Goal: Information Seeking & Learning: Learn about a topic

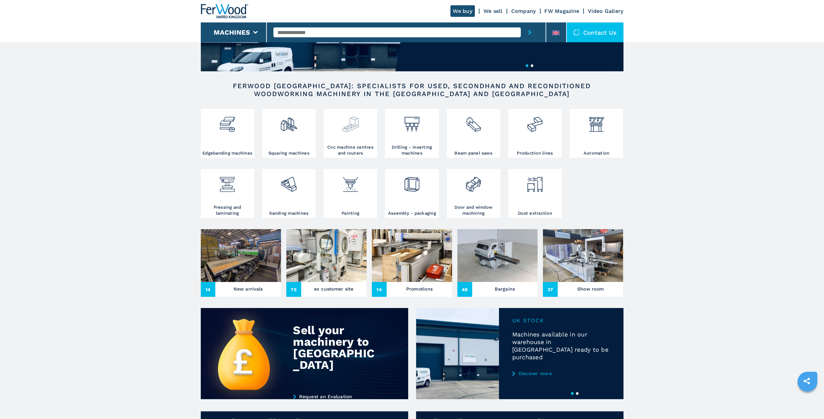
scroll to position [99, 0]
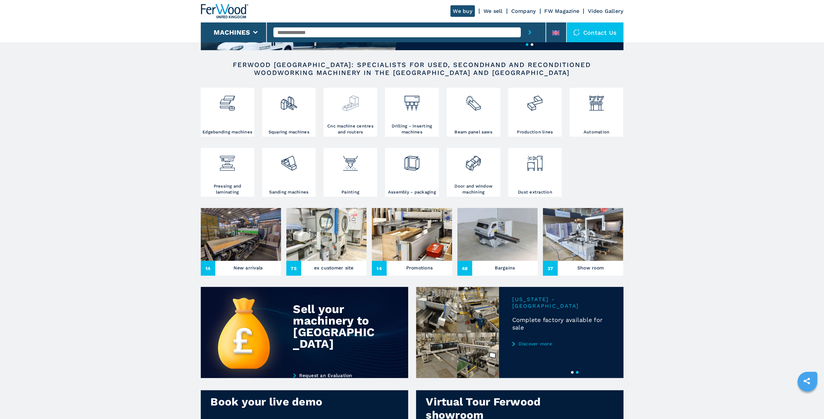
click at [354, 112] on img at bounding box center [351, 101] width 18 height 22
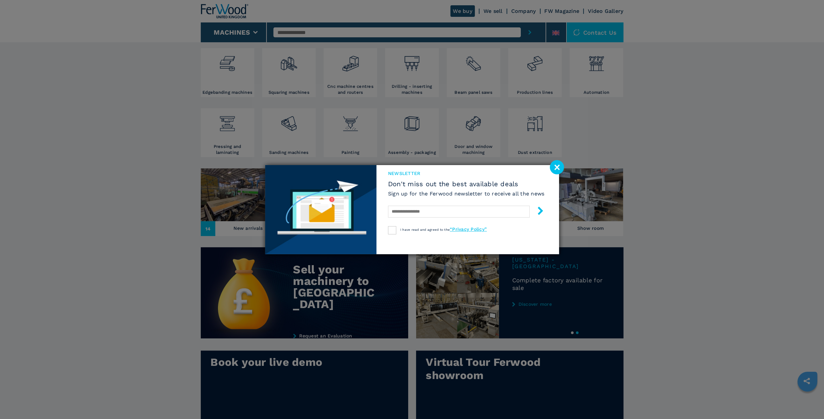
scroll to position [231, 0]
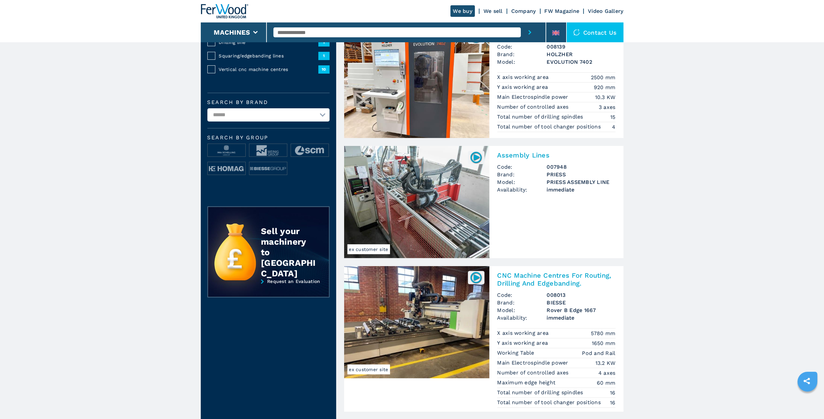
scroll to position [198, 0]
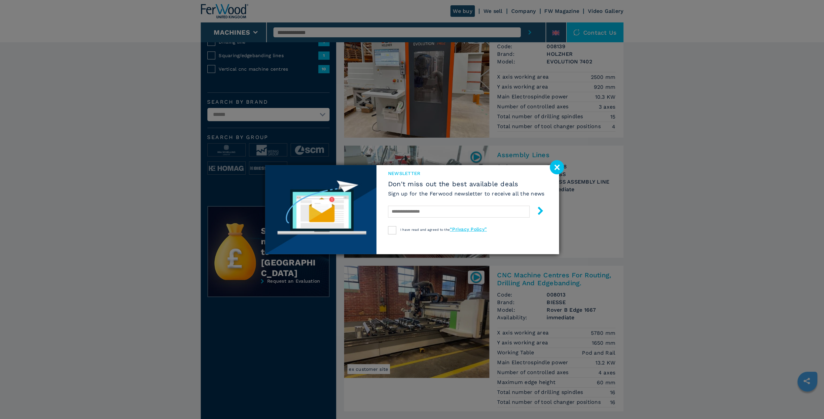
click at [552, 165] on image at bounding box center [557, 167] width 14 height 14
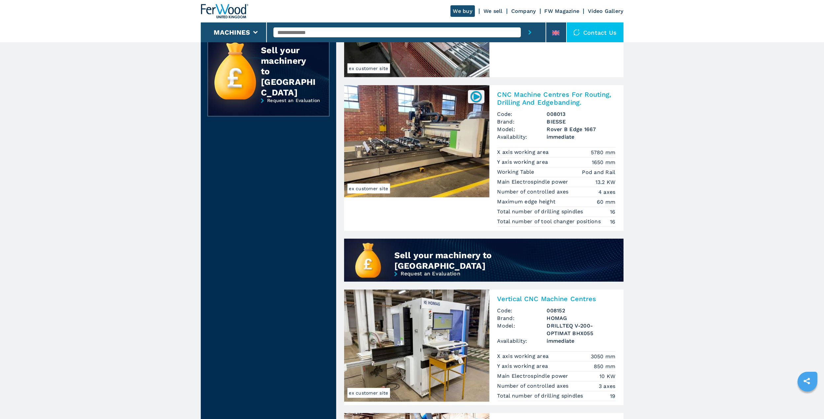
scroll to position [363, 0]
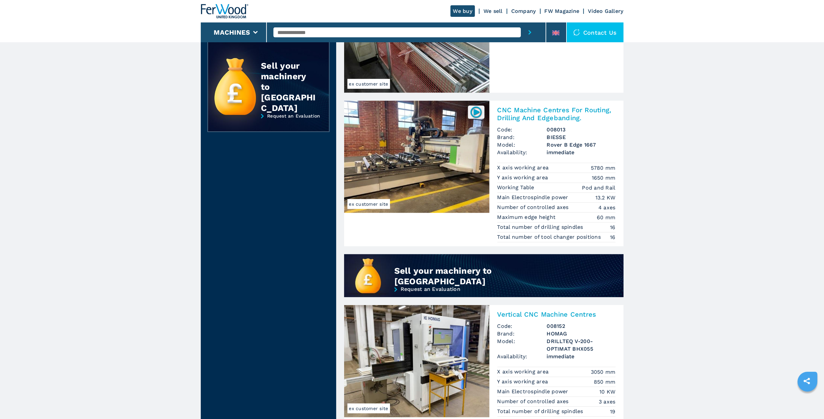
click at [473, 108] on img at bounding box center [476, 112] width 13 height 13
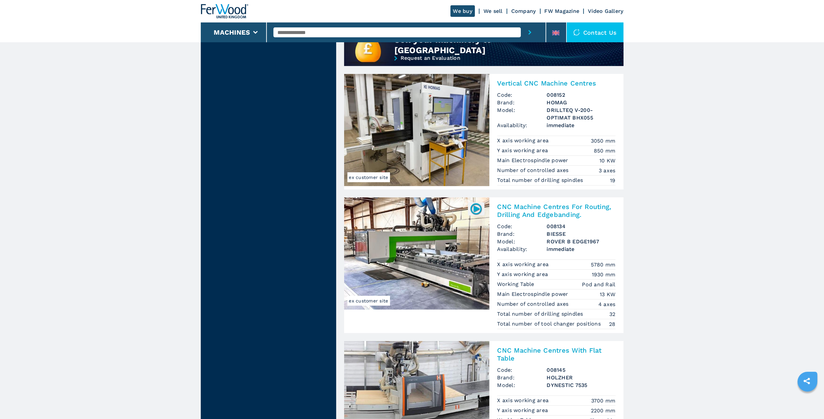
scroll to position [628, 0]
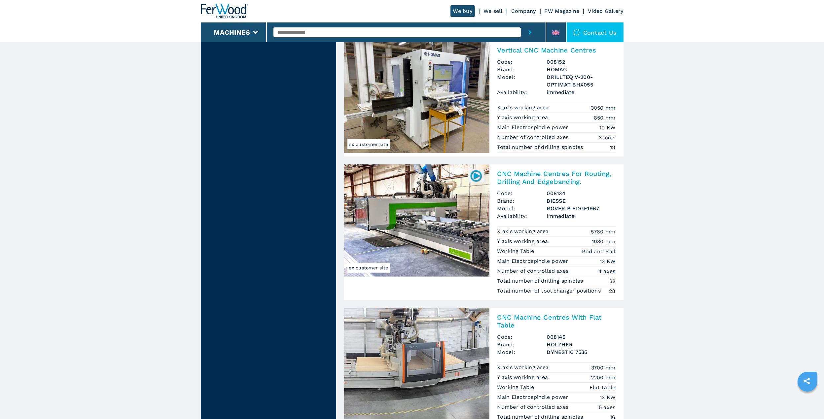
click at [422, 218] on img at bounding box center [416, 221] width 145 height 112
click at [513, 178] on h2 "CNC Machine Centres For Routing, Drilling And Edgebanding." at bounding box center [556, 178] width 118 height 16
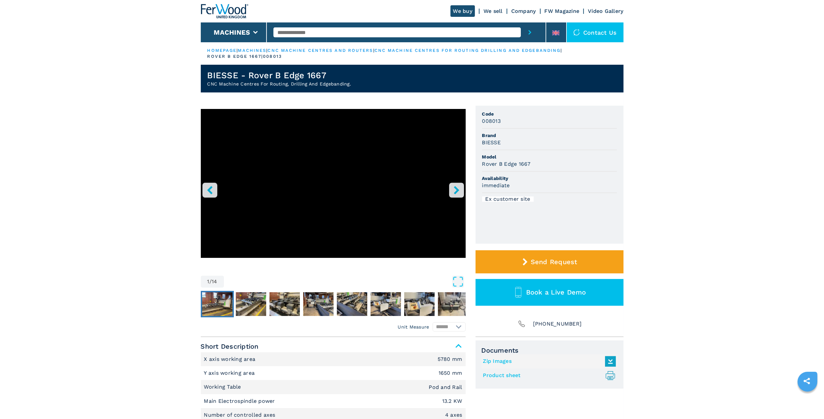
click at [222, 301] on img "Go to Slide 2" at bounding box center [217, 304] width 30 height 24
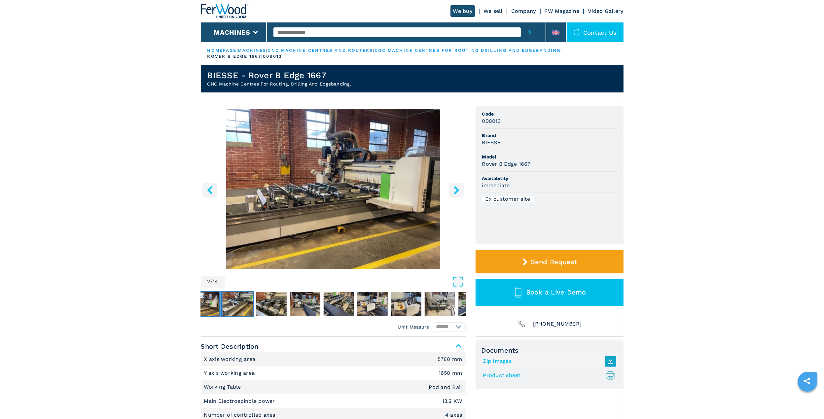
click at [251, 302] on img "Go to Slide 3" at bounding box center [237, 304] width 30 height 24
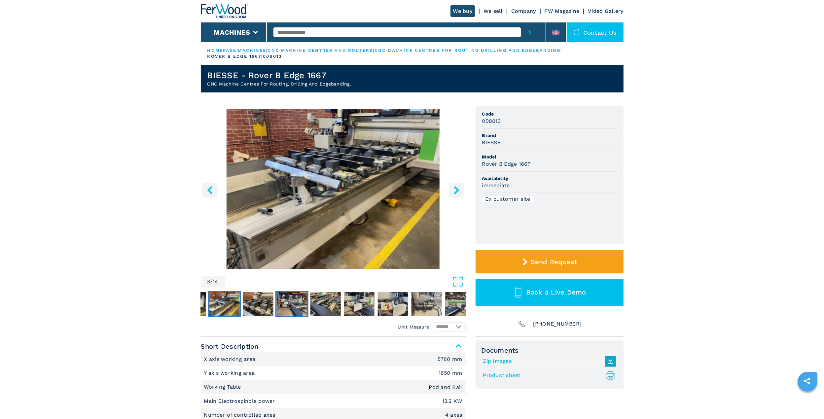
click at [279, 303] on img "Go to Slide 5" at bounding box center [291, 304] width 30 height 24
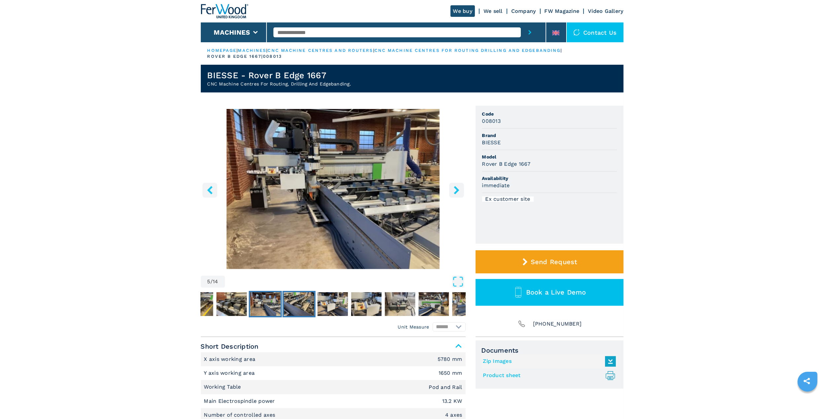
click at [303, 302] on img "Go to Slide 6" at bounding box center [299, 304] width 30 height 24
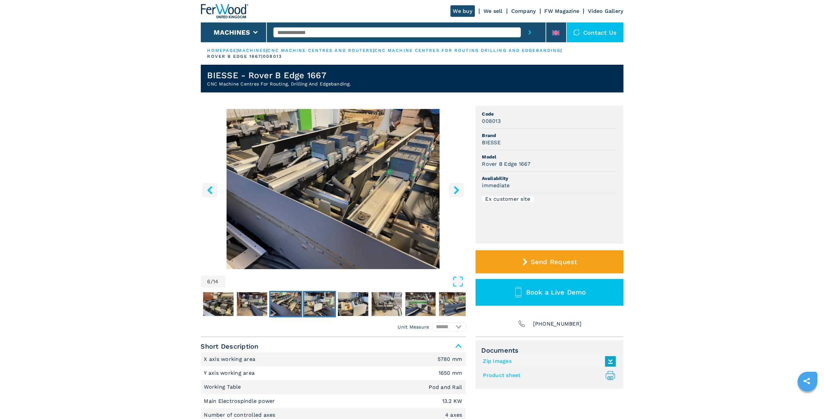
click at [327, 302] on img "Go to Slide 7" at bounding box center [319, 304] width 30 height 24
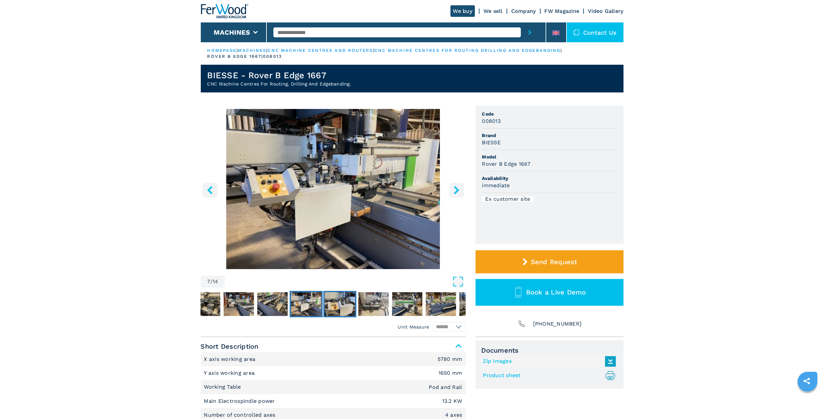
click at [353, 303] on img "Go to Slide 8" at bounding box center [340, 304] width 30 height 24
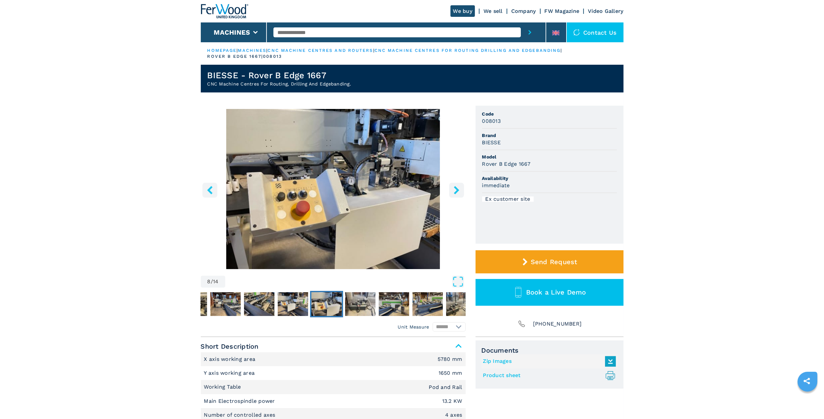
click at [379, 303] on div at bounding box center [333, 304] width 265 height 30
click at [370, 305] on img "Go to Slide 9" at bounding box center [360, 304] width 30 height 24
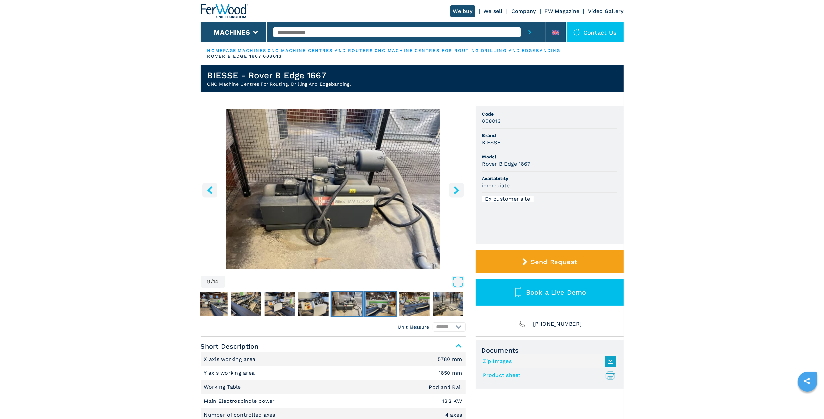
click at [389, 304] on img "Go to Slide 10" at bounding box center [380, 304] width 30 height 24
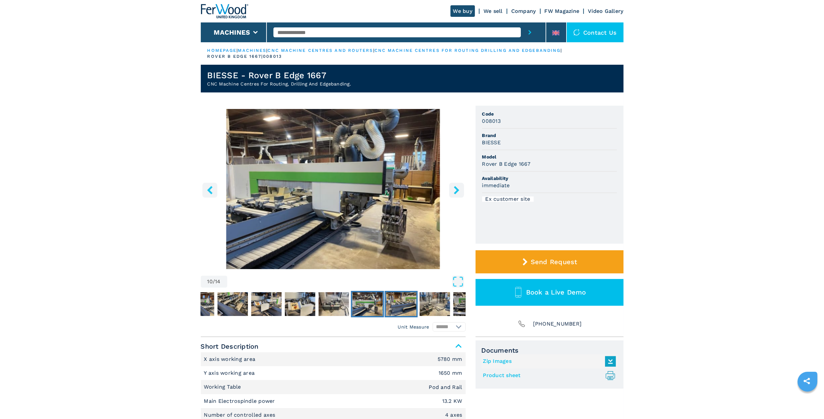
click at [411, 304] on img "Go to Slide 11" at bounding box center [401, 304] width 30 height 24
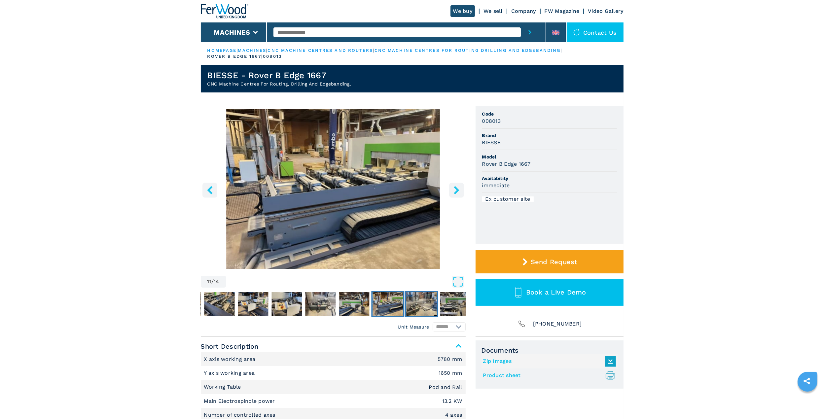
click at [427, 305] on img "Go to Slide 12" at bounding box center [421, 304] width 30 height 24
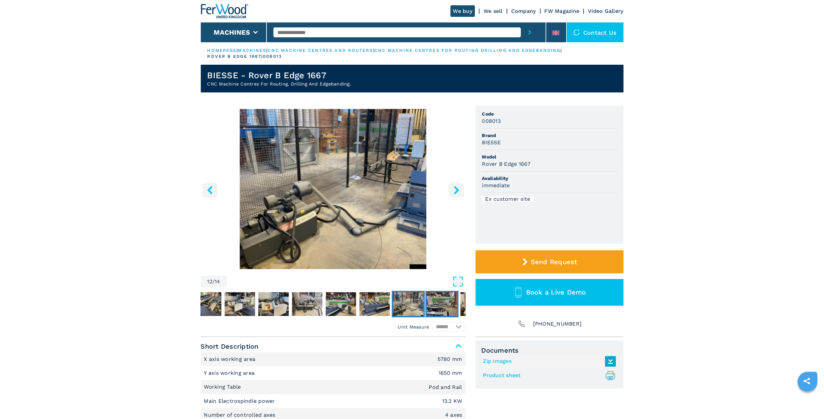
click at [446, 305] on img "Go to Slide 13" at bounding box center [442, 304] width 30 height 24
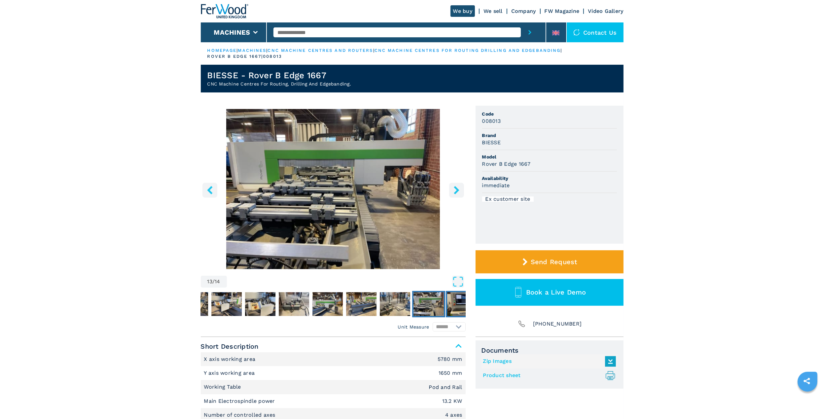
click at [456, 305] on img "Go to Slide 14" at bounding box center [462, 304] width 30 height 24
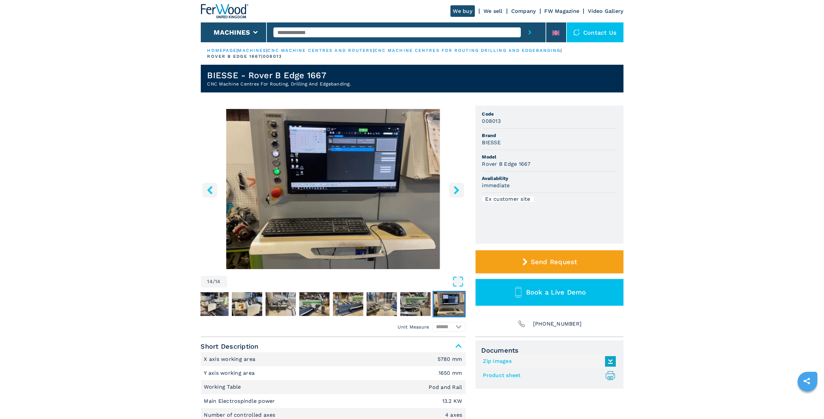
click at [455, 306] on img "Go to Slide 14" at bounding box center [449, 304] width 30 height 24
click at [229, 302] on button "Go to Slide 7" at bounding box center [213, 304] width 33 height 26
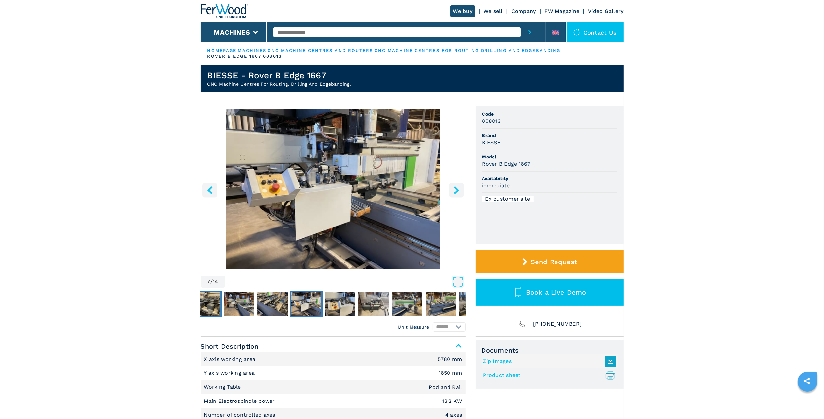
click at [217, 301] on img "Go to Slide 4" at bounding box center [205, 304] width 30 height 24
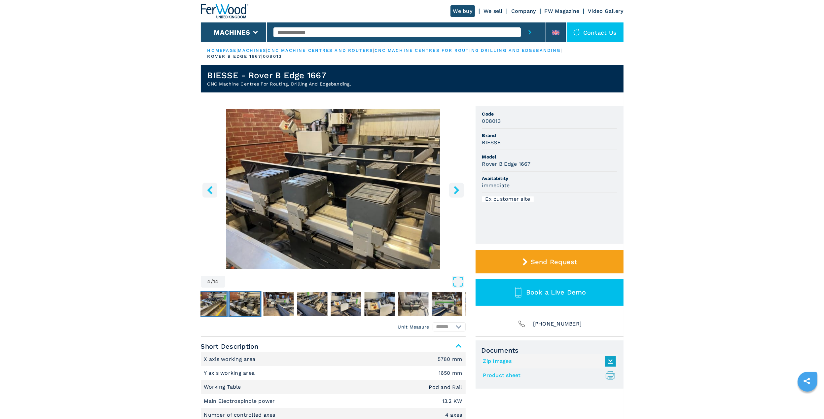
click at [216, 302] on img "Go to Slide 3" at bounding box center [211, 304] width 30 height 24
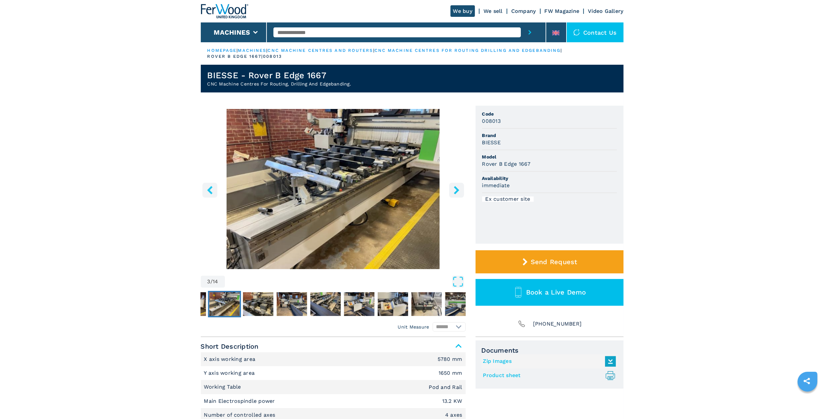
click at [216, 302] on img "Go to Slide 3" at bounding box center [224, 304] width 30 height 24
click at [203, 305] on img "Go to Slide 2" at bounding box center [190, 304] width 30 height 24
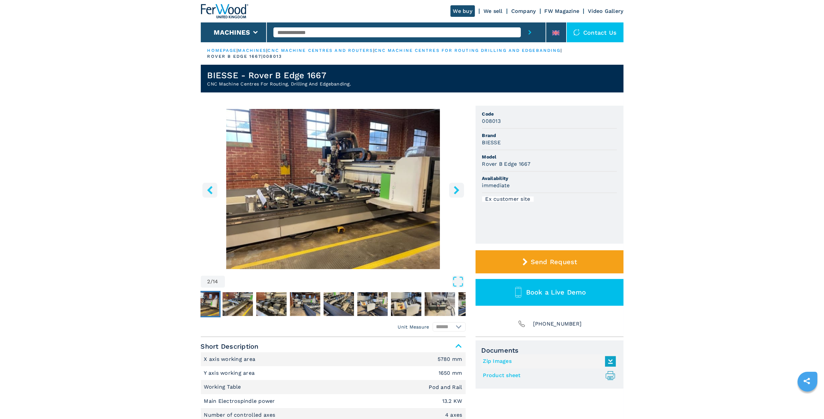
click at [218, 304] on img "Go to Slide 2" at bounding box center [204, 304] width 30 height 24
click at [213, 305] on img "Go to Slide 2" at bounding box center [204, 304] width 30 height 24
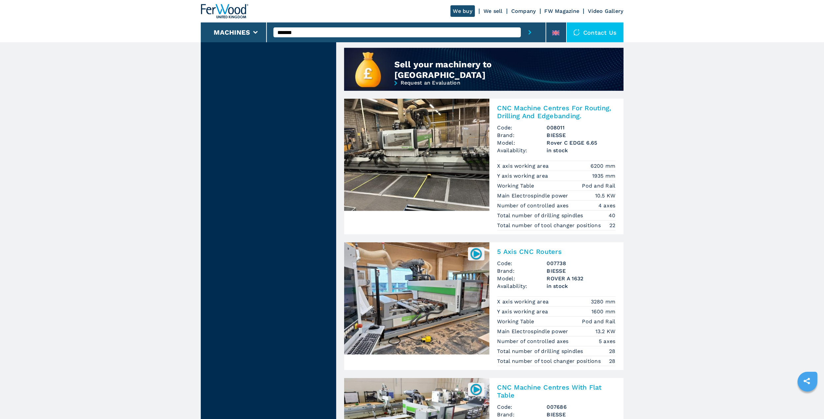
scroll to position [628, 0]
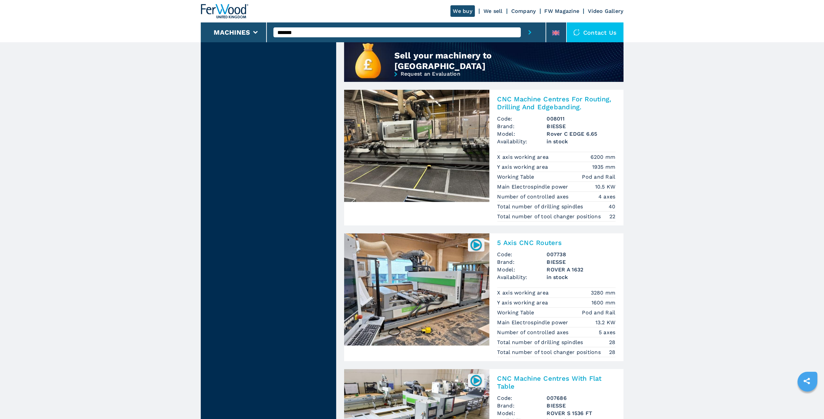
click at [38, 24] on header "We buy We sell Company FW Magazine Video Gallery Machines ******* Contact us" at bounding box center [412, 21] width 824 height 42
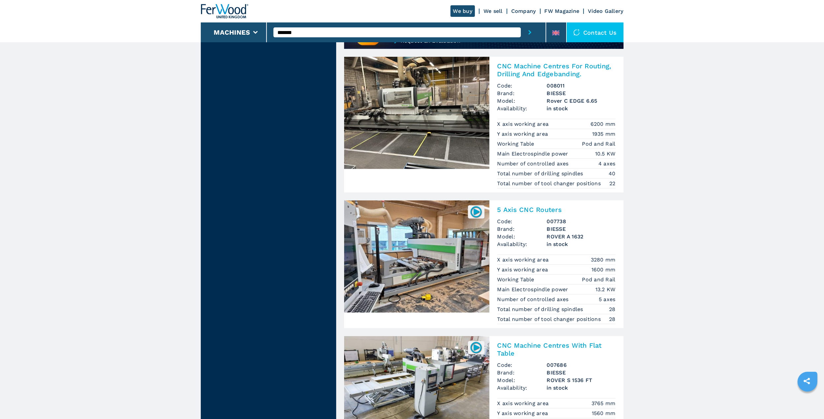
click at [454, 91] on img at bounding box center [416, 113] width 145 height 112
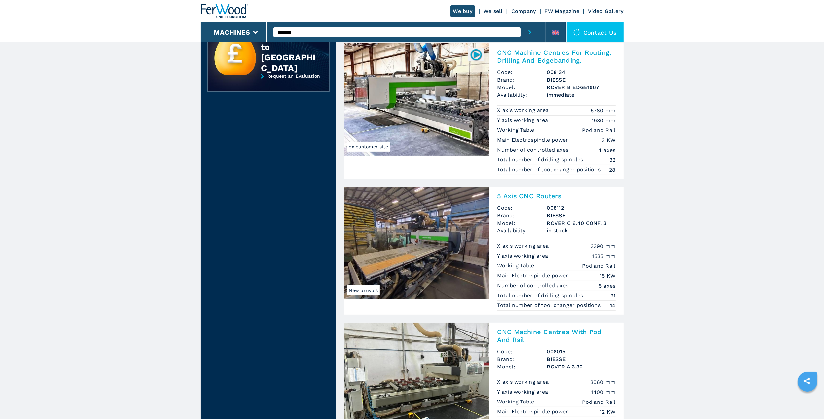
scroll to position [0, 0]
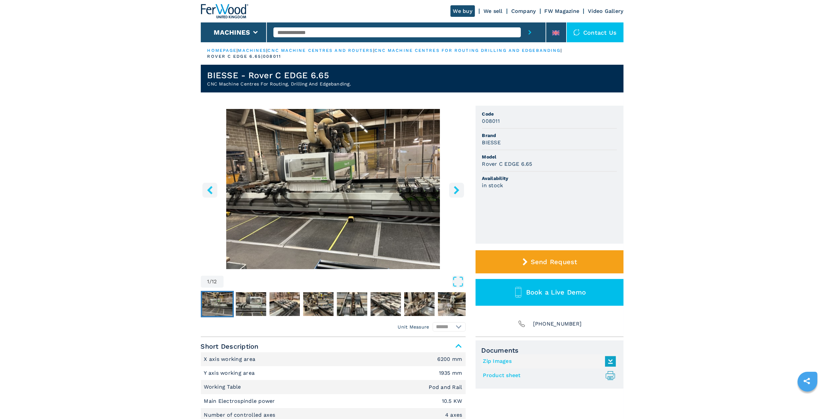
scroll to position [33, 0]
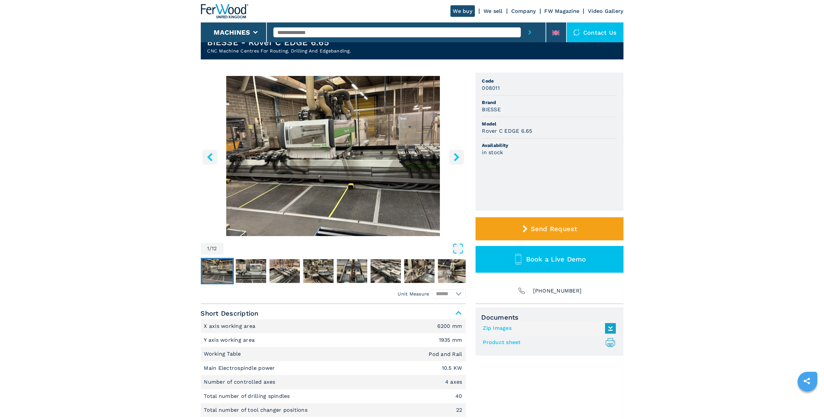
click at [459, 157] on icon "right-button" at bounding box center [457, 157] width 8 height 8
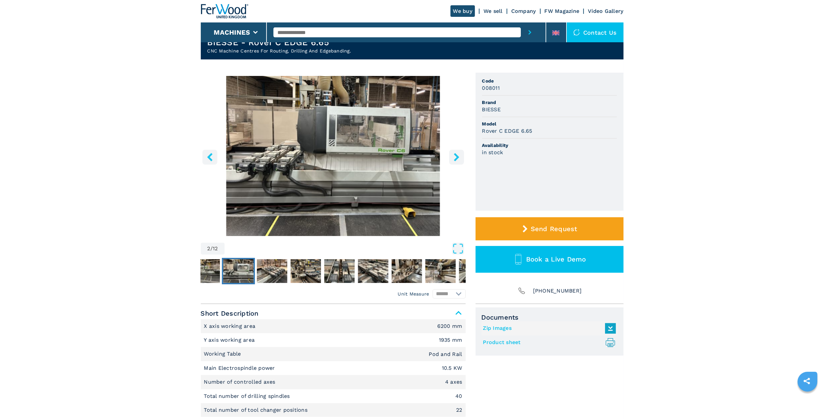
click at [458, 157] on icon "right-button" at bounding box center [456, 157] width 5 height 8
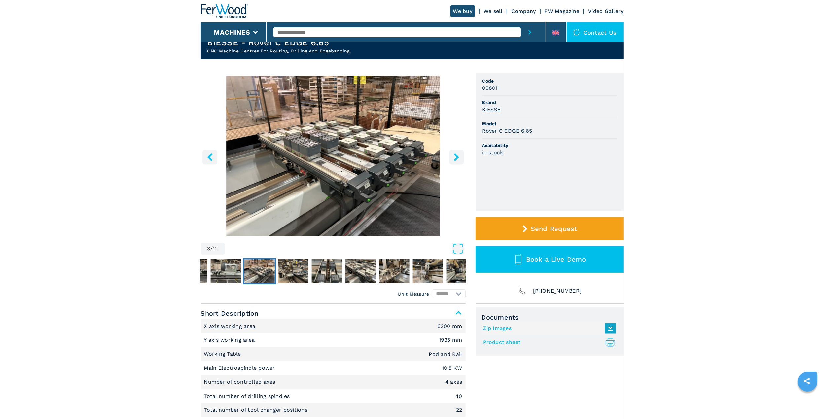
click at [456, 157] on icon "right-button" at bounding box center [457, 157] width 8 height 8
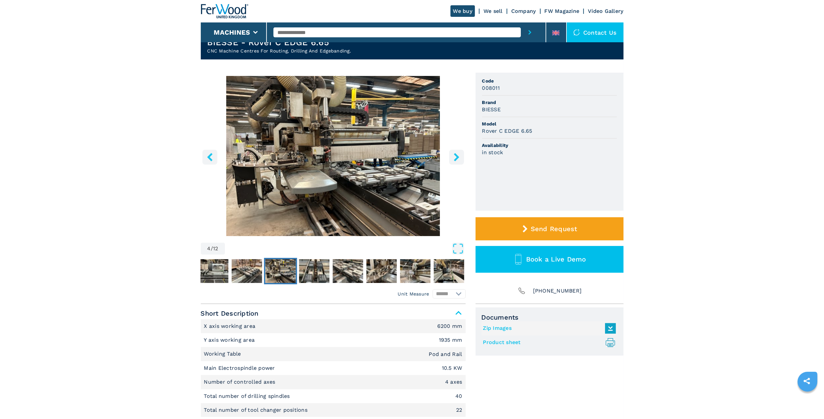
click at [456, 157] on icon "right-button" at bounding box center [457, 157] width 8 height 8
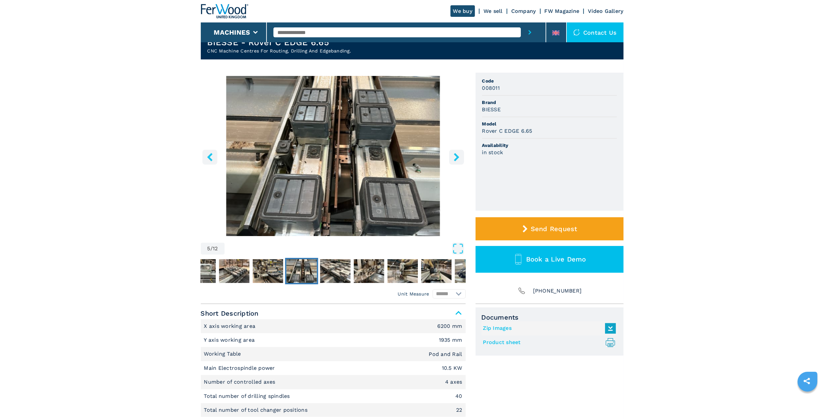
click at [456, 157] on icon "right-button" at bounding box center [457, 157] width 8 height 8
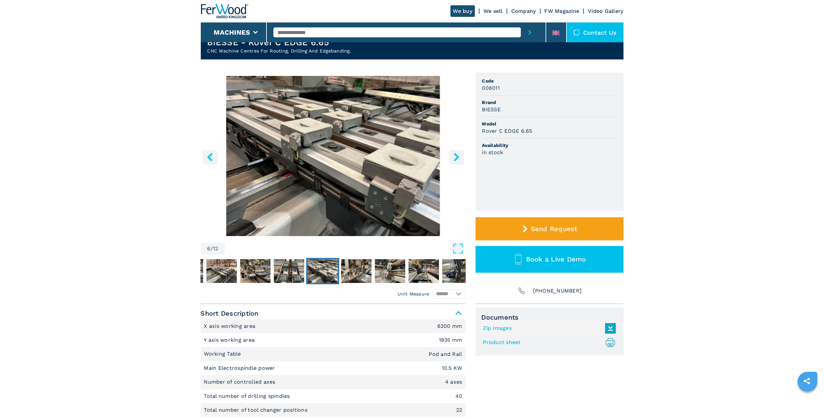
click at [456, 157] on icon "right-button" at bounding box center [457, 157] width 8 height 8
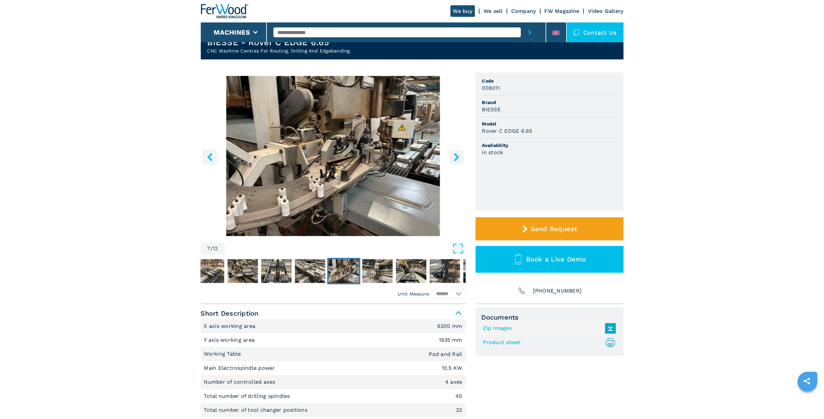
click at [456, 157] on icon "right-button" at bounding box center [457, 157] width 8 height 8
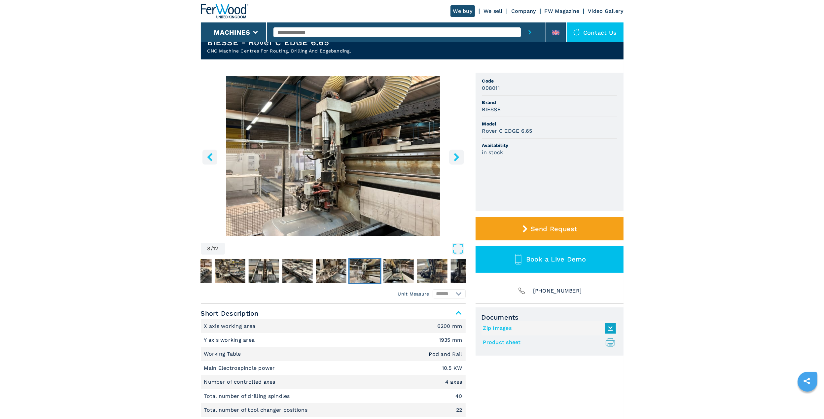
click at [456, 157] on icon "right-button" at bounding box center [457, 157] width 8 height 8
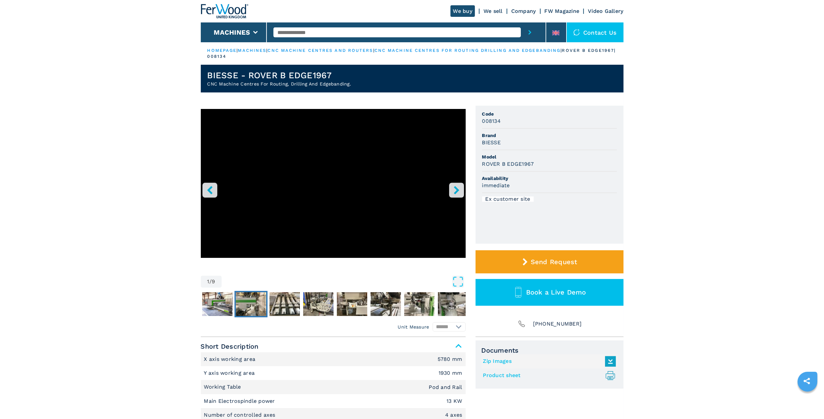
click at [251, 306] on img "Go to Slide 3" at bounding box center [251, 304] width 30 height 24
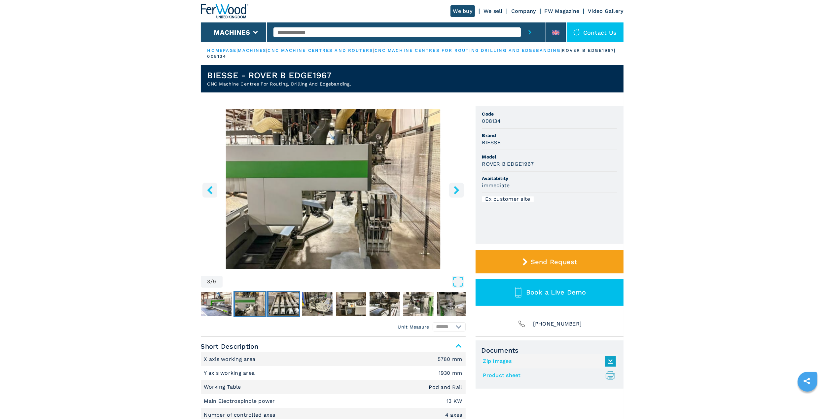
click at [289, 303] on img "Go to Slide 4" at bounding box center [284, 304] width 30 height 24
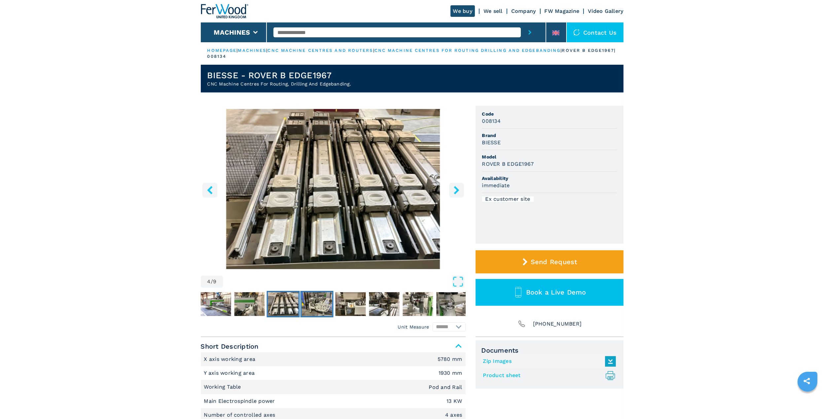
click at [325, 304] on img "Go to Slide 5" at bounding box center [317, 304] width 30 height 24
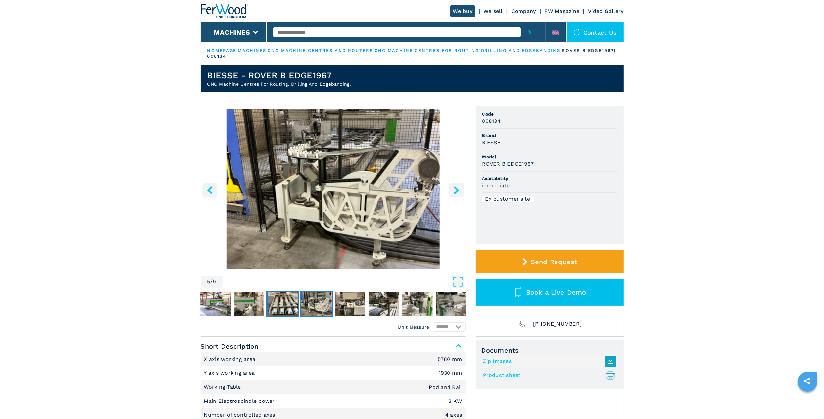
click at [285, 301] on img "Go to Slide 4" at bounding box center [283, 304] width 30 height 24
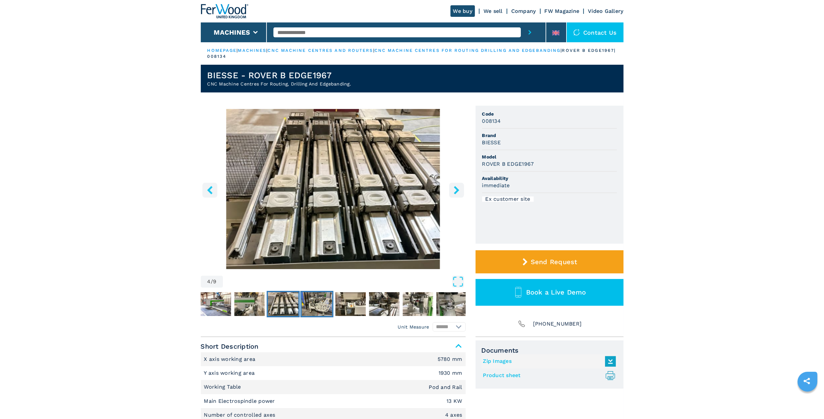
click at [313, 302] on img "Go to Slide 5" at bounding box center [317, 304] width 30 height 24
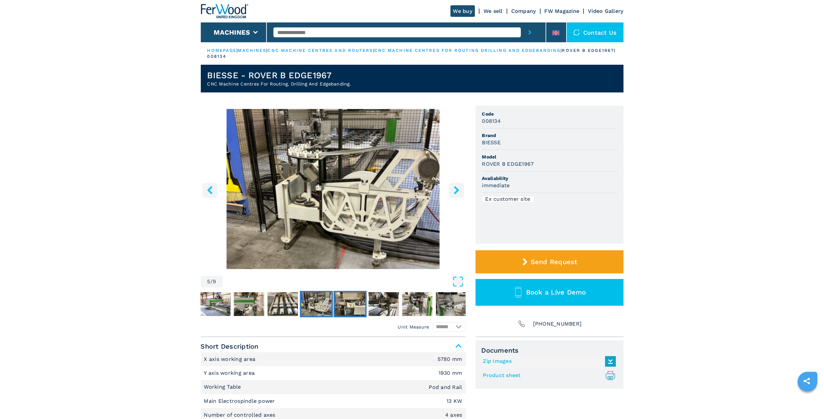
click at [355, 304] on img "Go to Slide 6" at bounding box center [350, 304] width 30 height 24
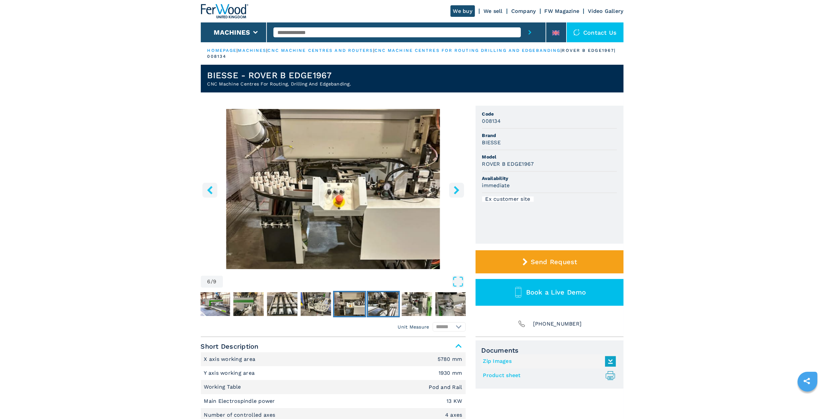
click at [386, 306] on img "Go to Slide 7" at bounding box center [383, 304] width 30 height 24
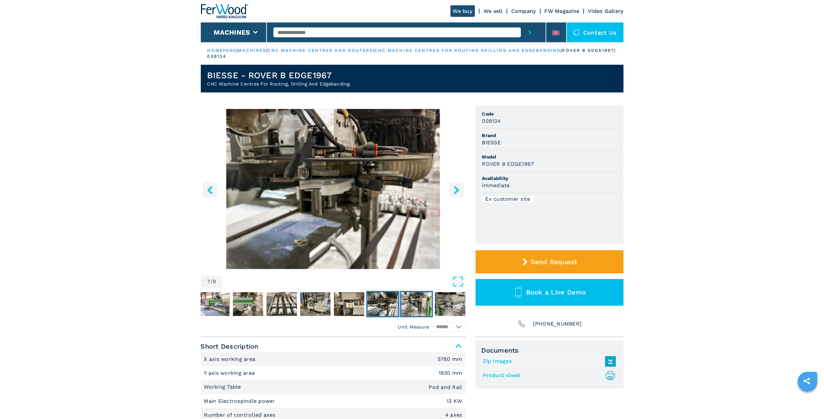
click at [416, 305] on img "Go to Slide 8" at bounding box center [416, 304] width 30 height 24
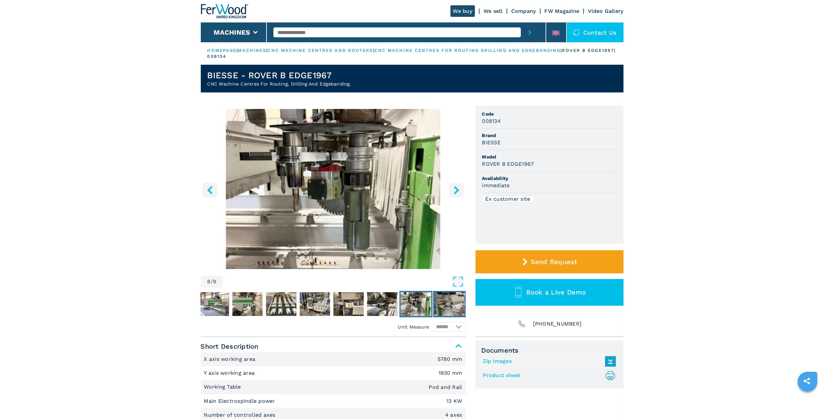
click at [446, 304] on img "Go to Slide 9" at bounding box center [449, 304] width 30 height 24
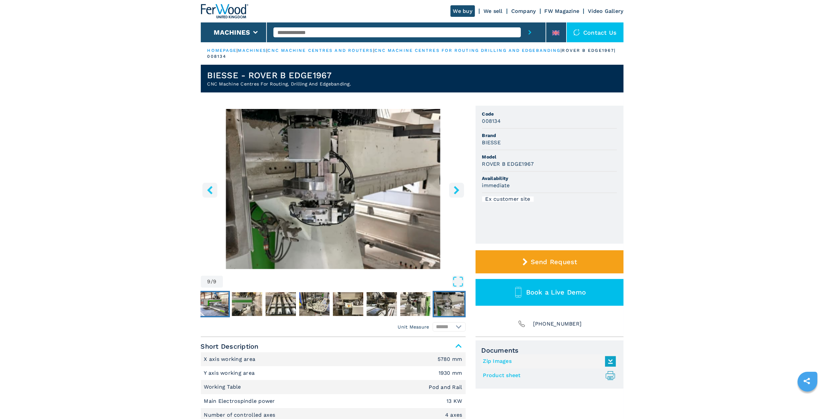
click at [222, 302] on img "Go to Slide 2" at bounding box center [213, 304] width 30 height 24
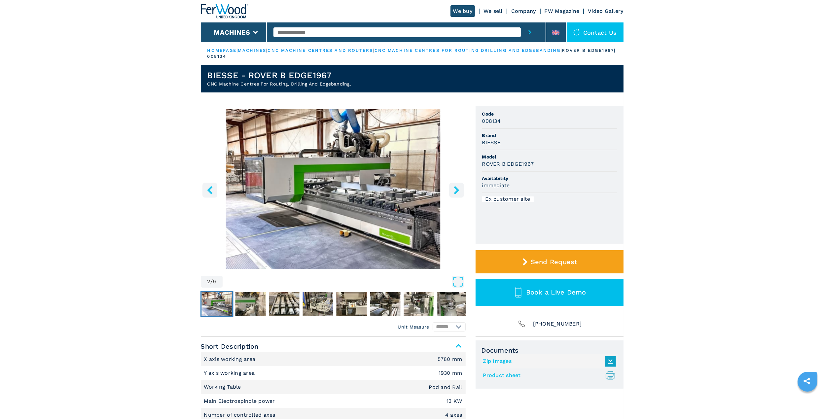
click at [221, 303] on img "Go to Slide 2" at bounding box center [217, 304] width 30 height 24
click at [214, 190] on button "left-button" at bounding box center [209, 190] width 15 height 15
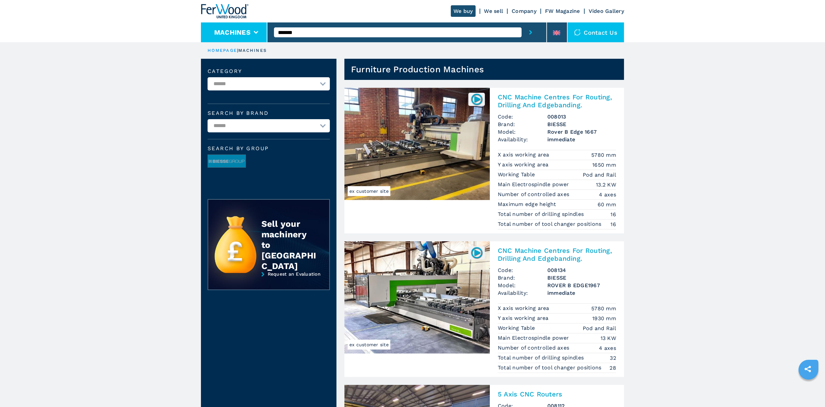
click at [233, 31] on button "Machines" at bounding box center [232, 32] width 36 height 8
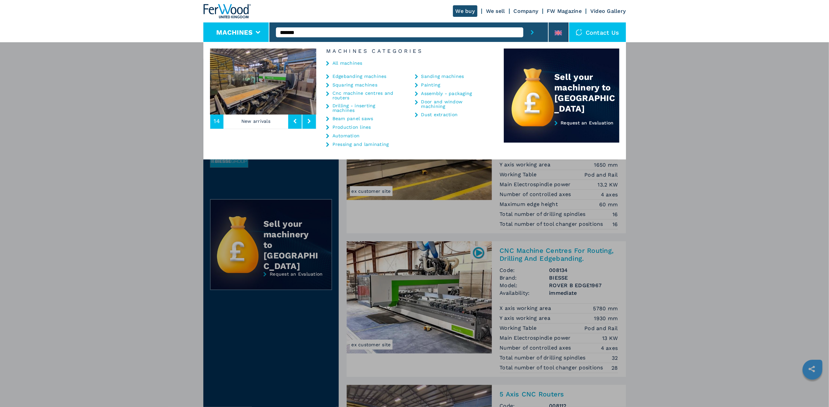
click at [237, 7] on img at bounding box center [227, 11] width 48 height 15
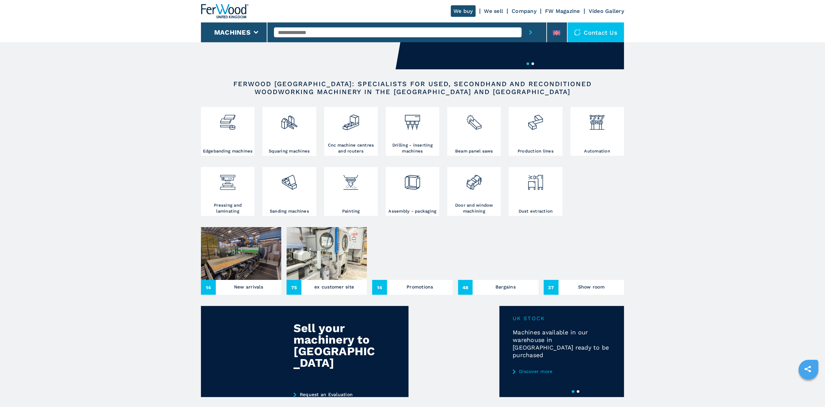
scroll to position [99, 0]
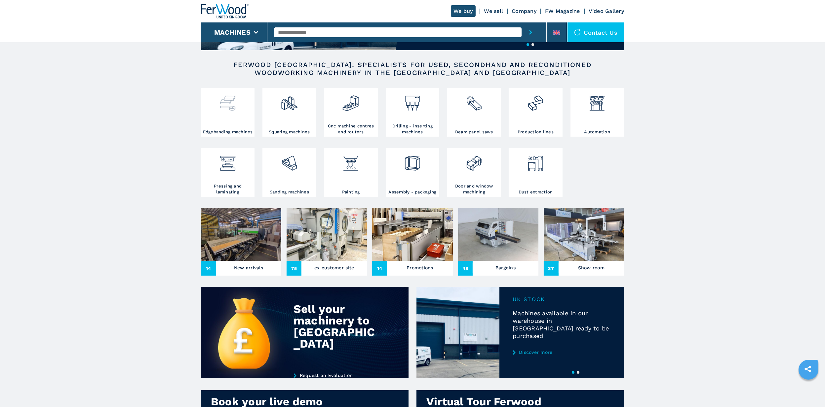
click at [222, 129] on div at bounding box center [227, 110] width 50 height 40
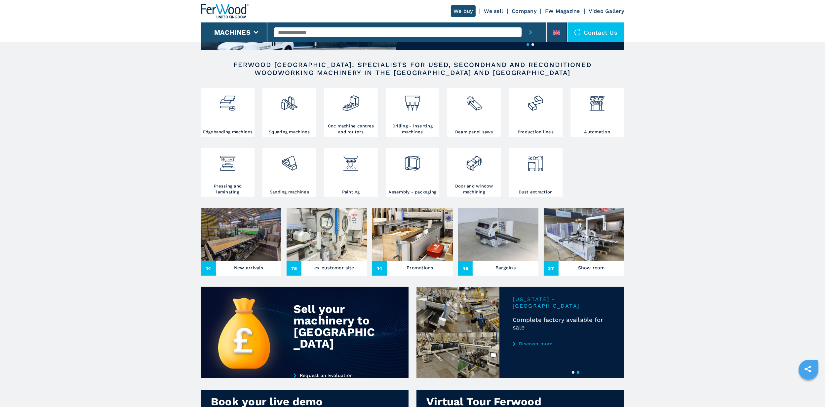
scroll to position [0, 0]
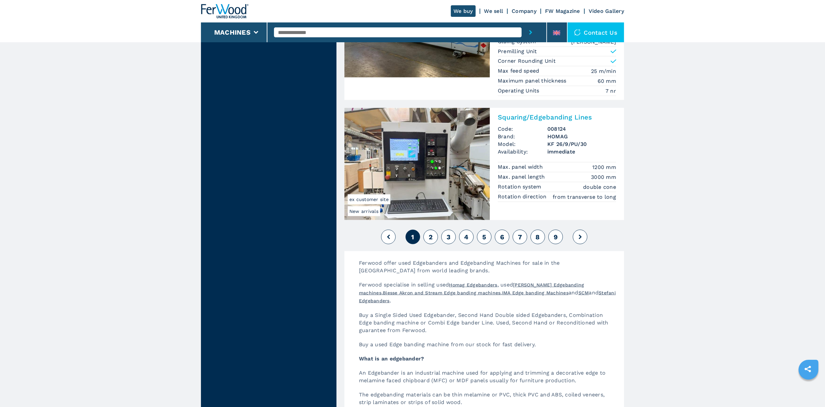
scroll to position [1553, 0]
click at [426, 237] on button "2" at bounding box center [430, 238] width 15 height 15
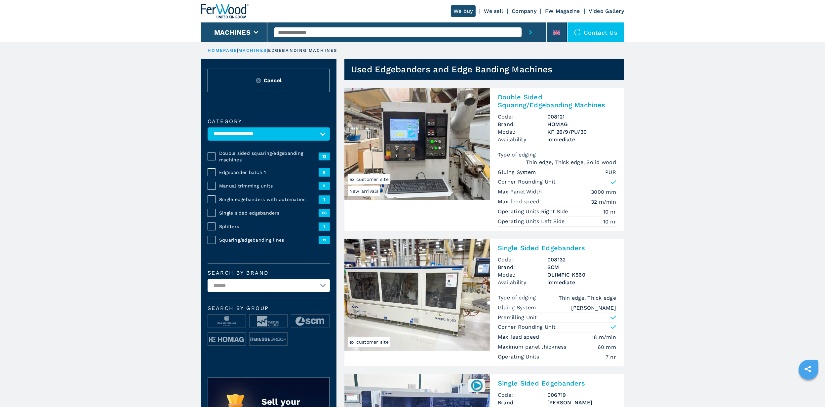
click at [234, 288] on select "**********" at bounding box center [268, 285] width 122 height 13
select select "******"
click at [207, 279] on select "**********" at bounding box center [268, 285] width 122 height 13
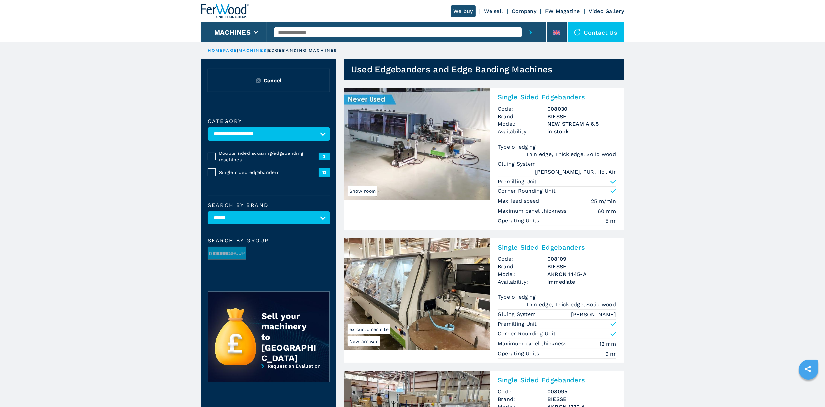
click at [382, 143] on img at bounding box center [416, 144] width 145 height 112
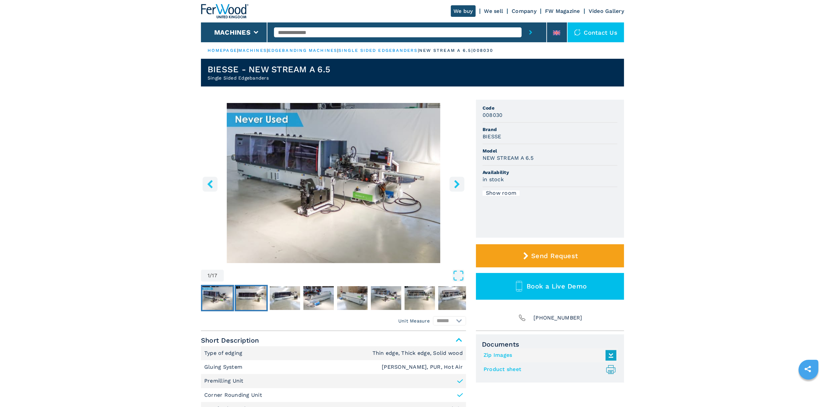
click at [245, 298] on img "Go to Slide 2" at bounding box center [251, 298] width 30 height 24
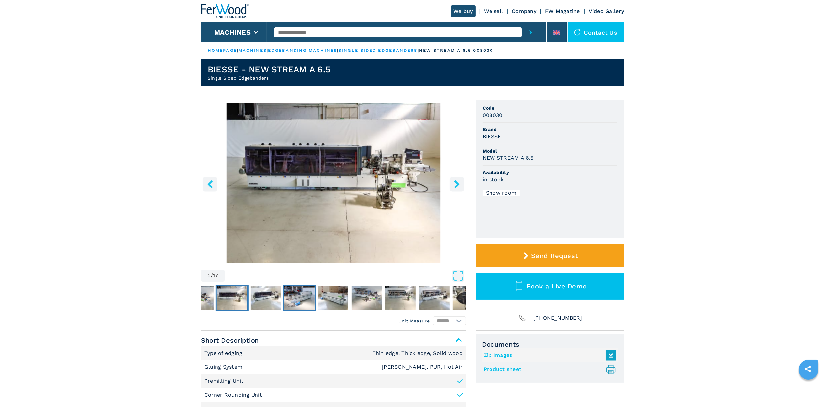
click at [284, 296] on img "Go to Slide 4" at bounding box center [299, 298] width 30 height 24
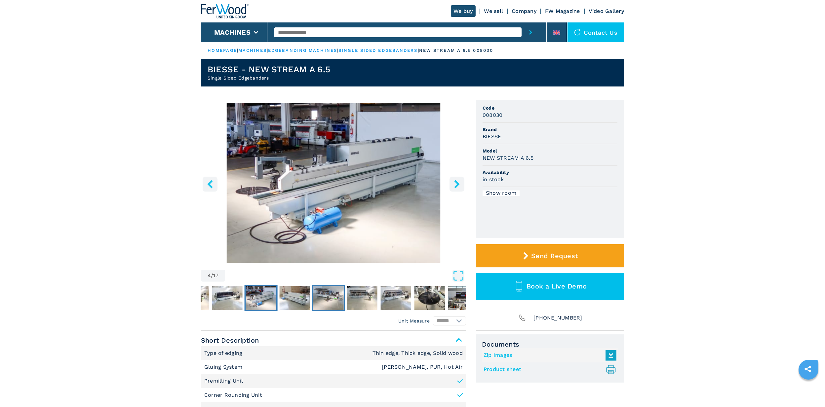
click at [320, 295] on img "Go to Slide 6" at bounding box center [328, 298] width 30 height 24
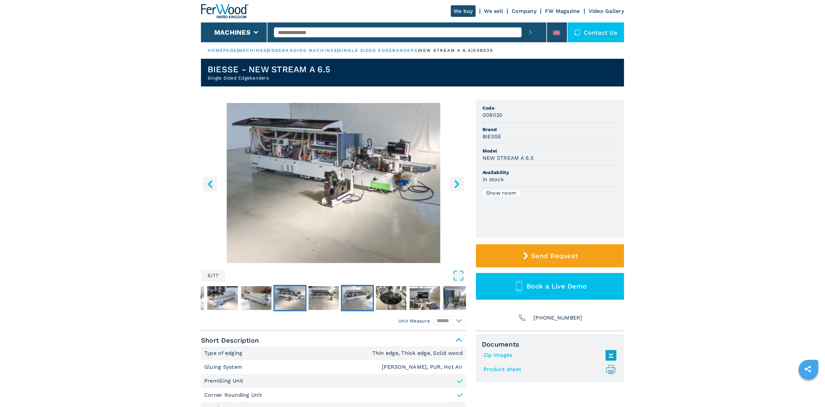
click at [368, 294] on img "Go to Slide 8" at bounding box center [357, 298] width 30 height 24
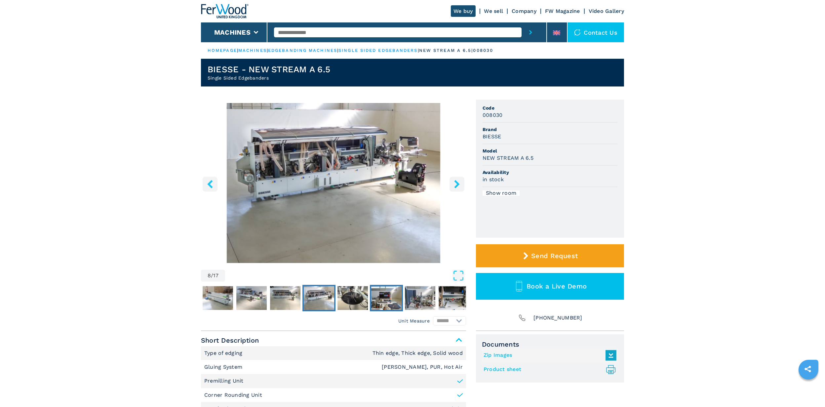
click at [392, 295] on img "Go to Slide 10" at bounding box center [386, 298] width 30 height 24
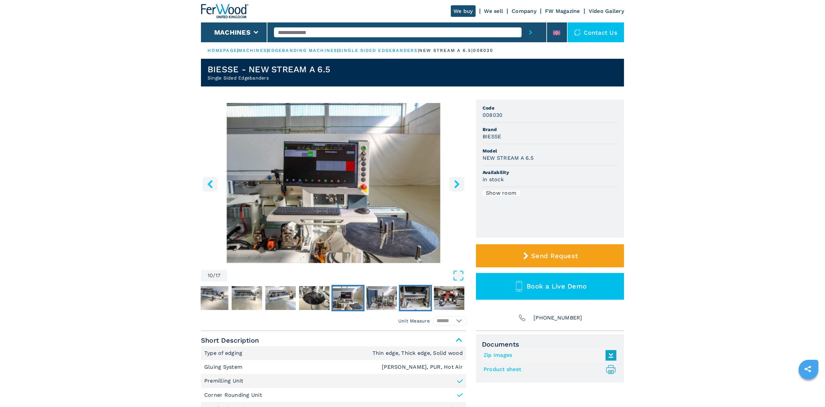
click at [418, 299] on img "Go to Slide 12" at bounding box center [415, 298] width 30 height 24
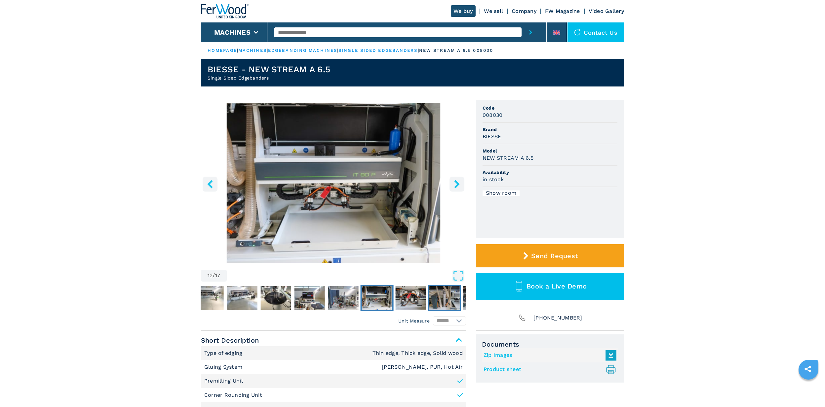
click at [444, 297] on img "Go to Slide 14" at bounding box center [444, 298] width 30 height 24
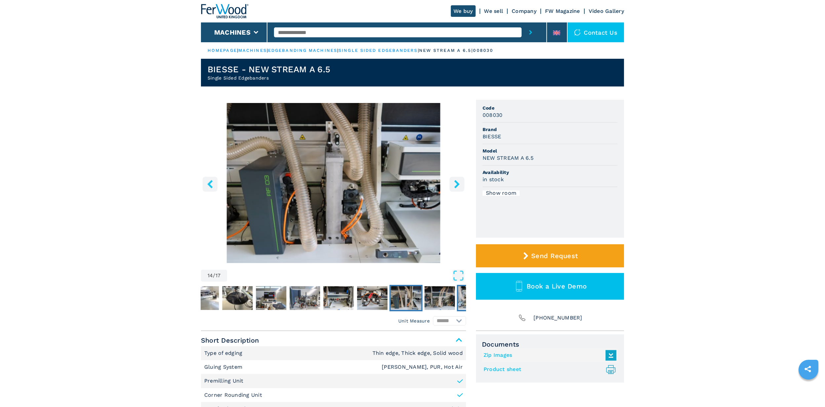
click at [461, 299] on img "Go to Slide 16" at bounding box center [473, 298] width 30 height 24
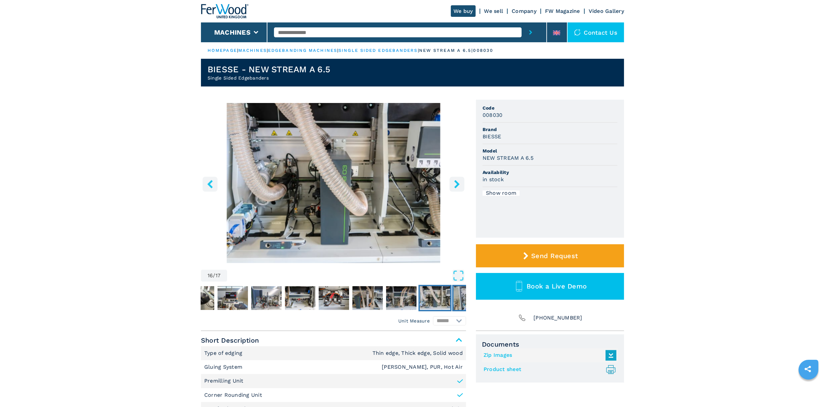
click at [463, 300] on img "Go to Slide 17" at bounding box center [468, 298] width 30 height 24
